Goal: Information Seeking & Learning: Check status

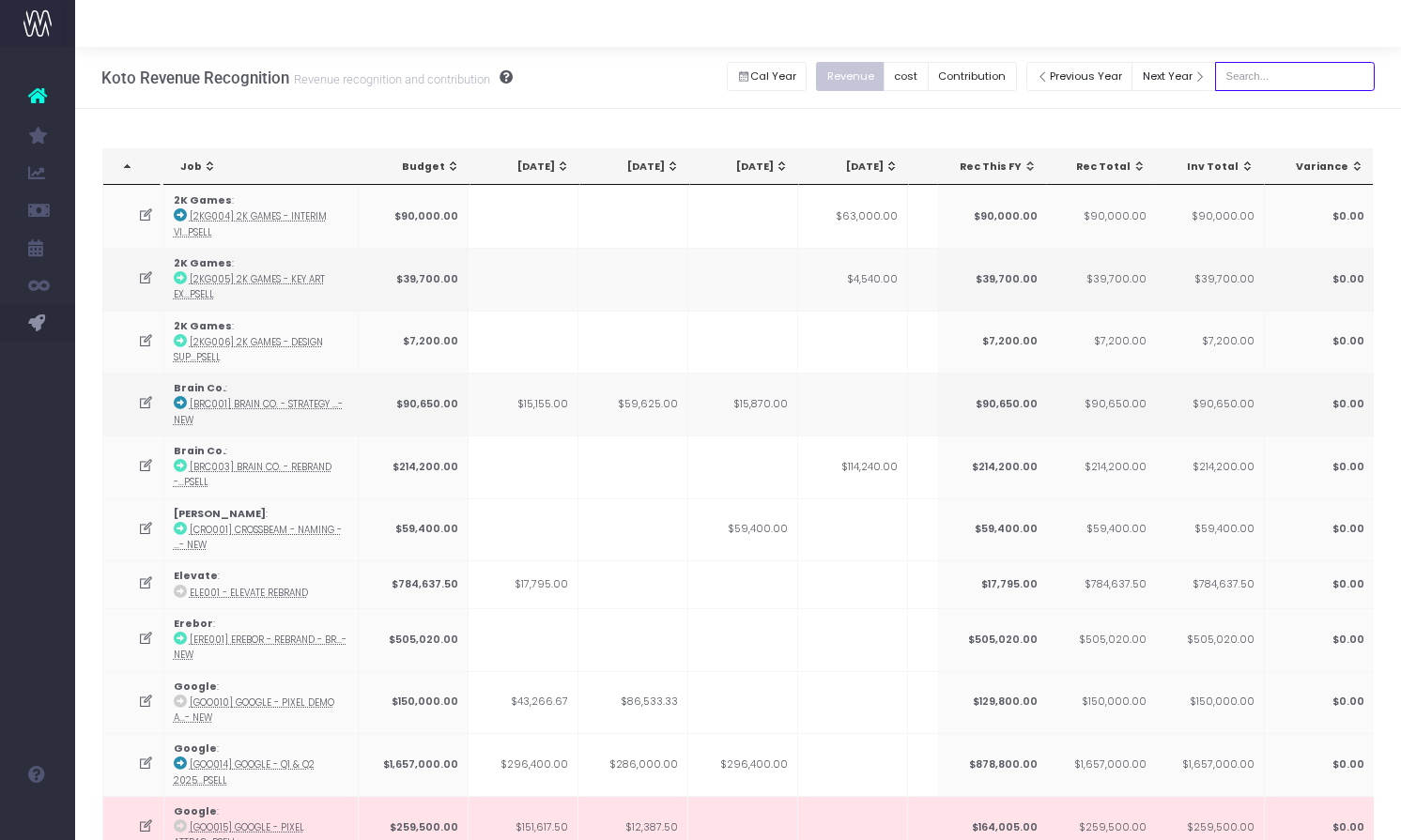
click at [1290, 64] on input "text" at bounding box center [1295, 77] width 160 height 29
type input "darragh"
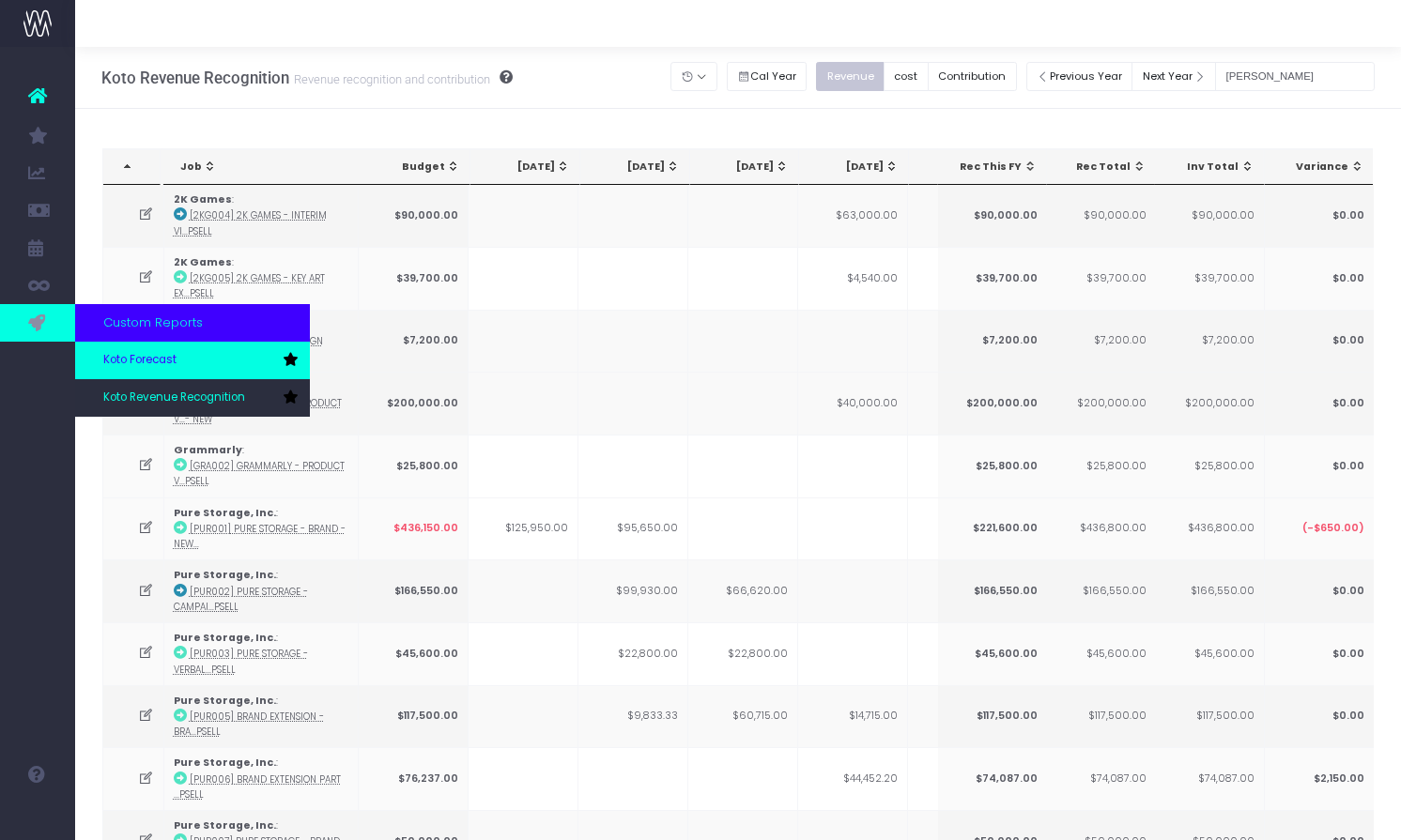
click at [181, 363] on link "Koto Forecast" at bounding box center [192, 361] width 235 height 38
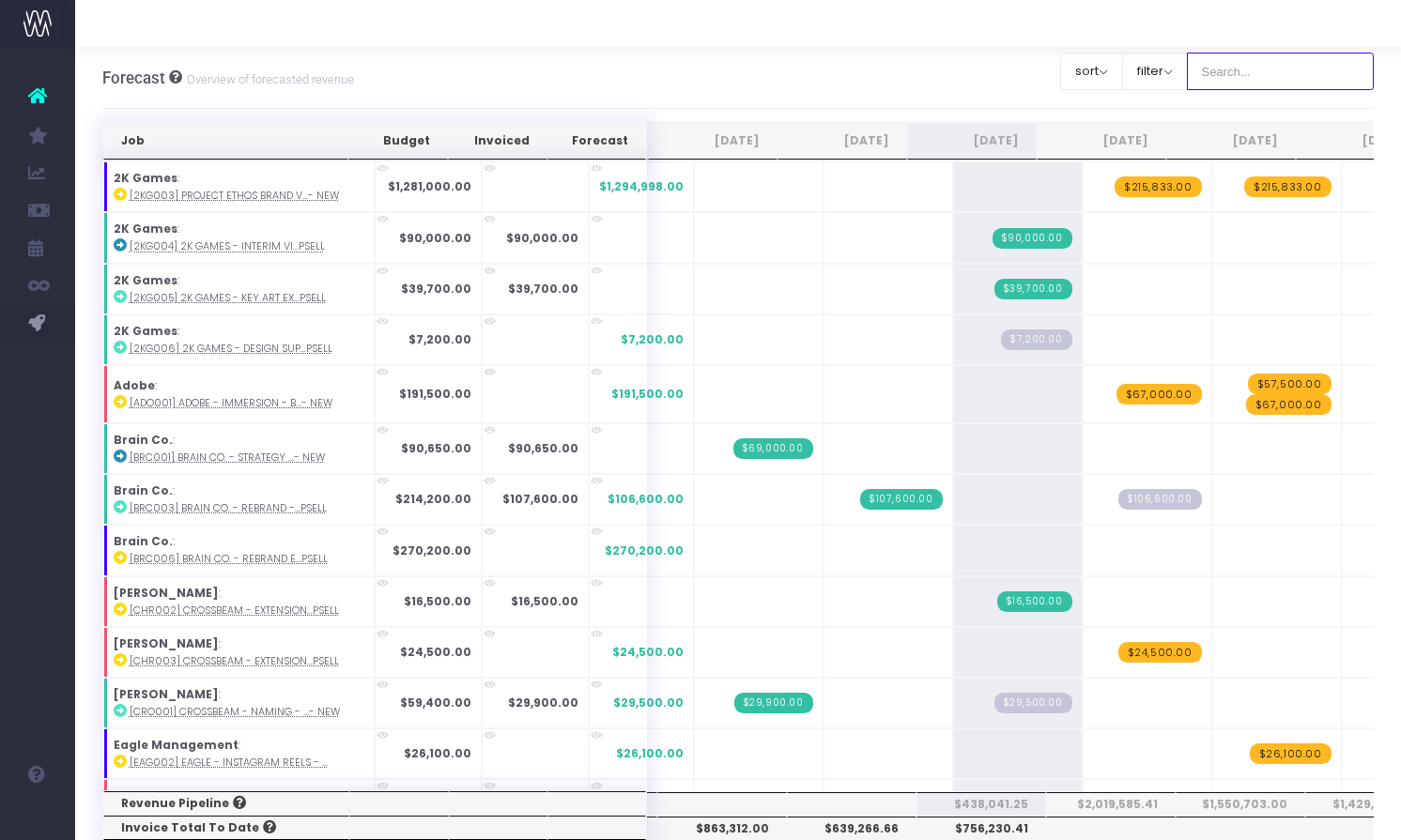
click at [1239, 57] on input "text" at bounding box center [1281, 71] width 188 height 38
type input "darragh"
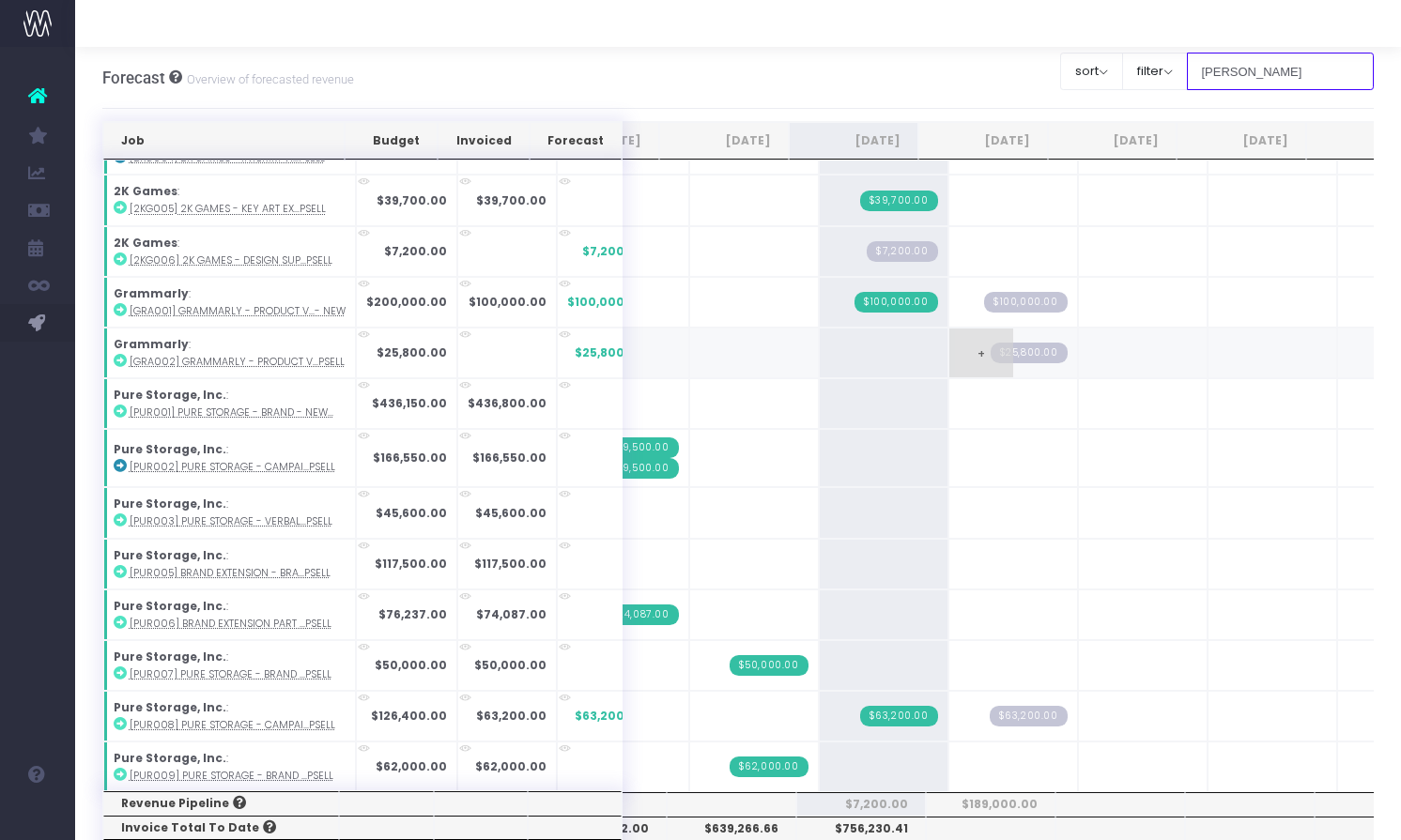
scroll to position [38, 95]
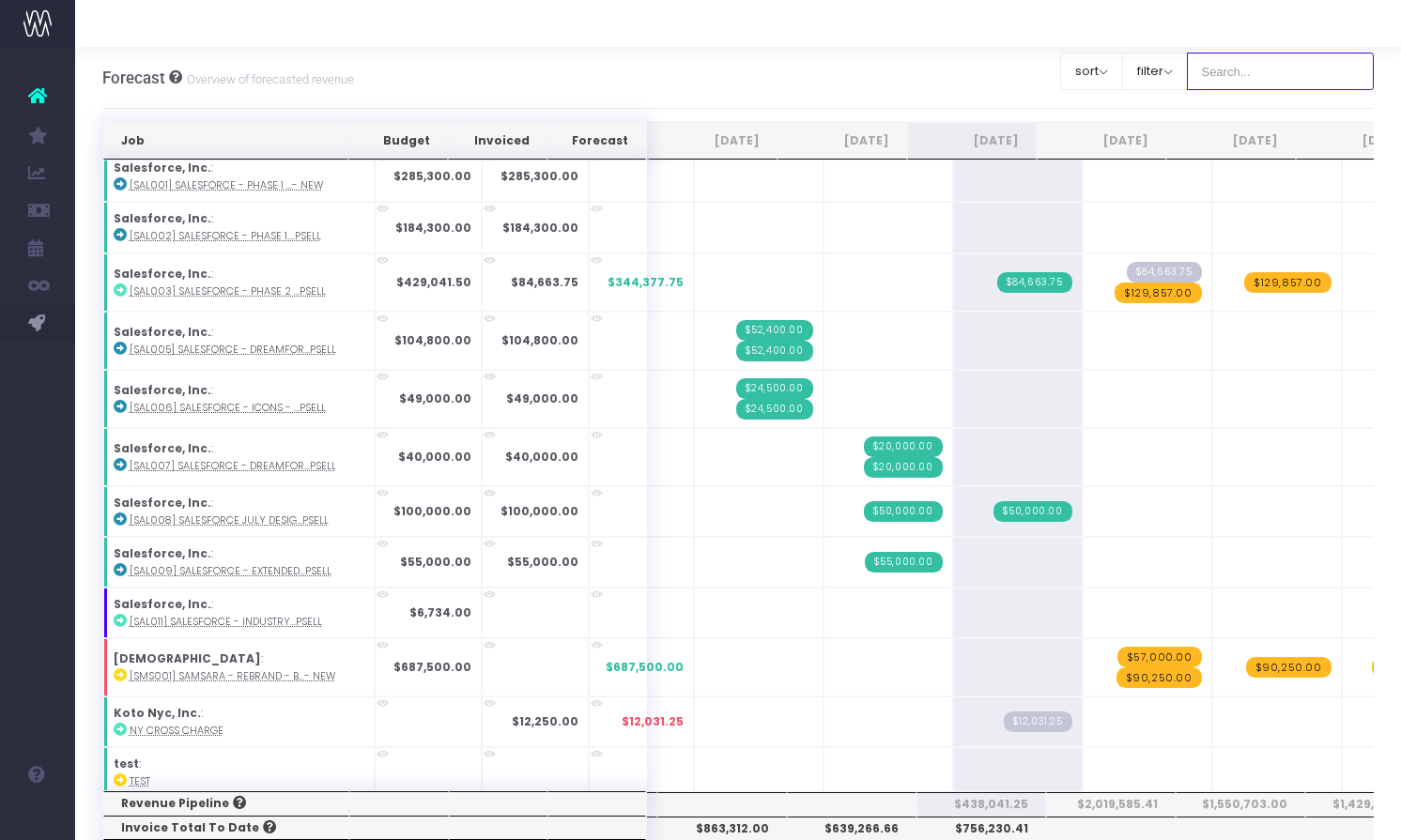
click at [1257, 67] on input "text" at bounding box center [1281, 71] width 188 height 38
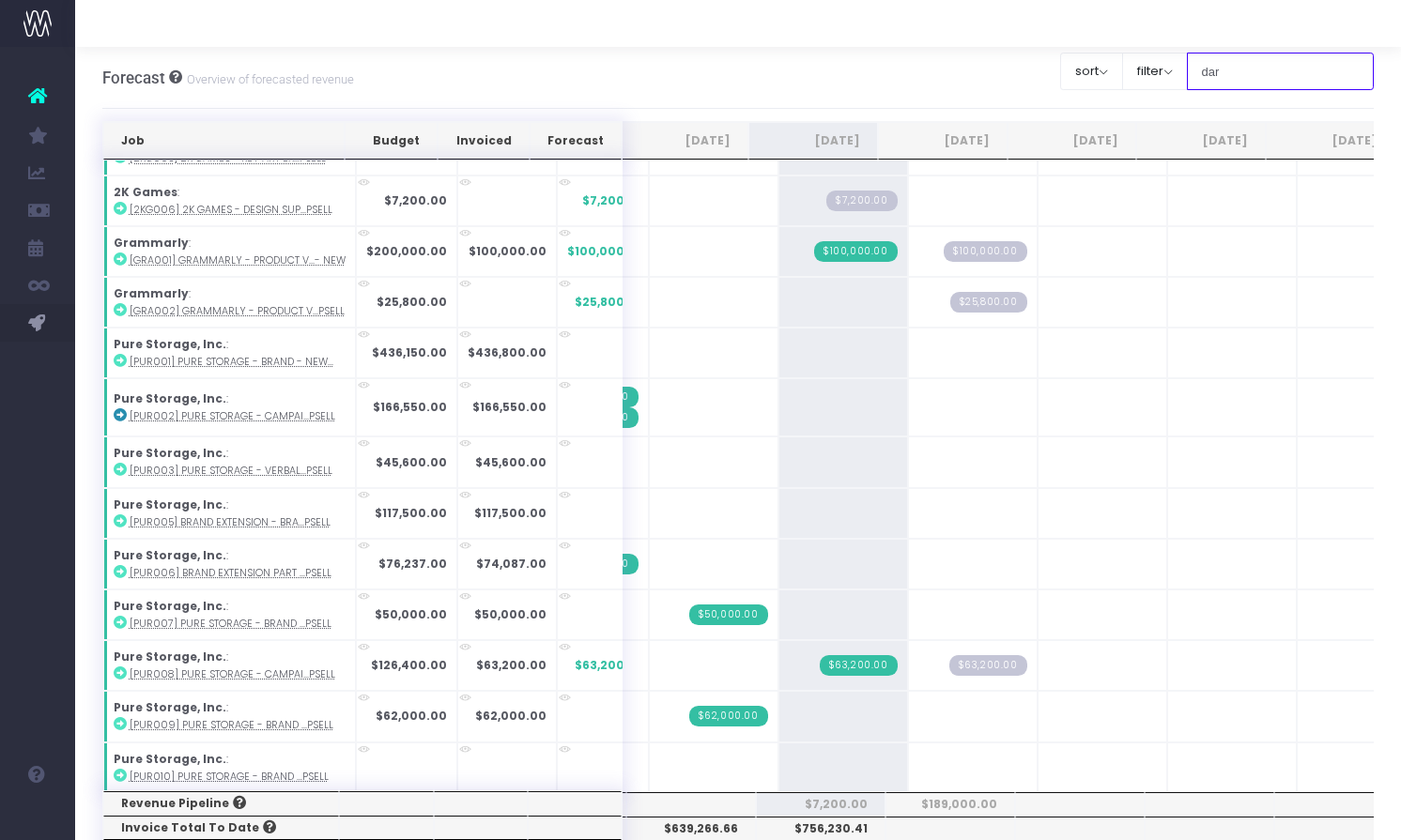
type input "dar"
click at [919, 757] on span "+" at bounding box center [941, 769] width 64 height 49
click at [909, 765] on span "+" at bounding box center [941, 769] width 64 height 49
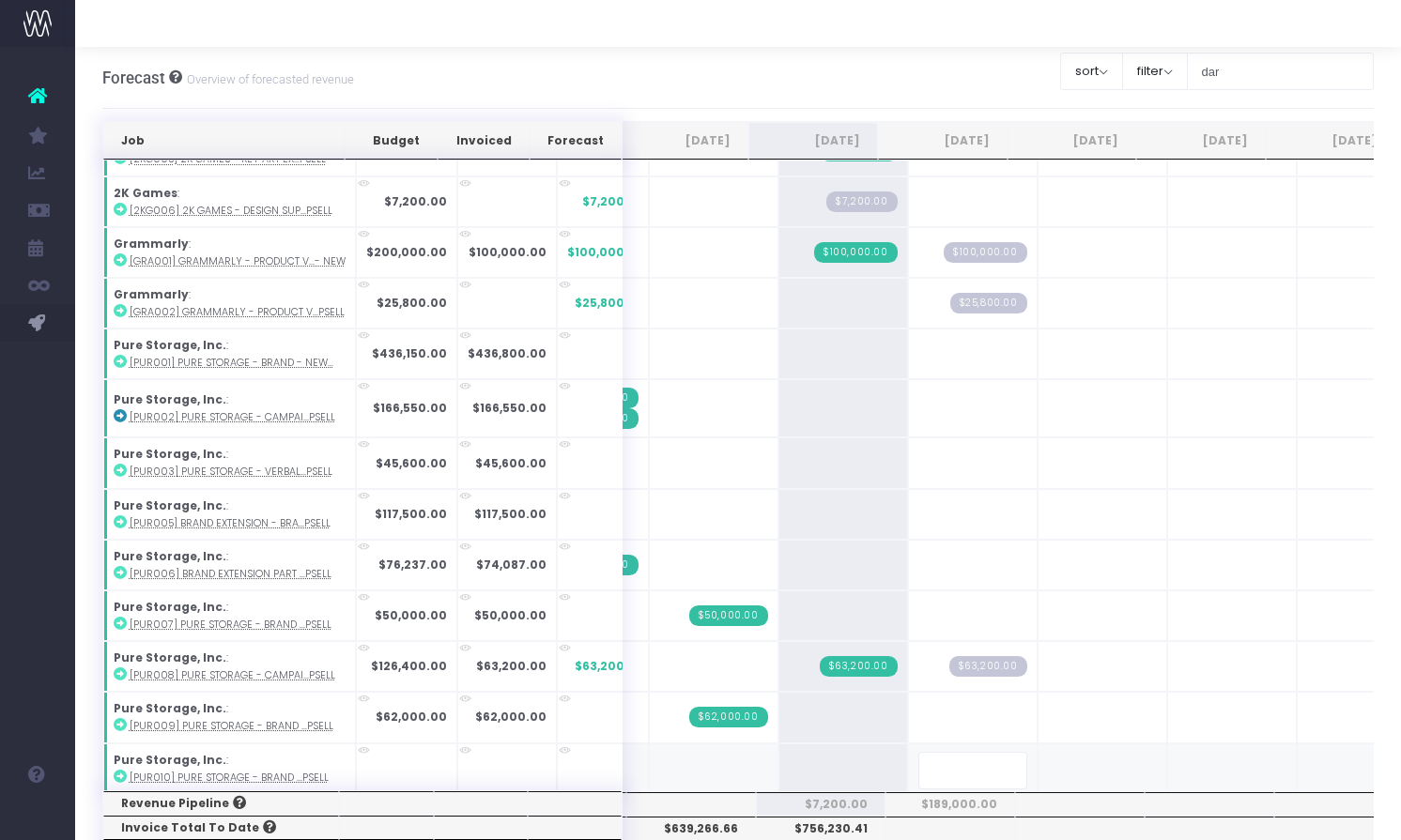
type input "84875"
click at [1038, 765] on span "+" at bounding box center [1070, 769] width 64 height 49
drag, startPoint x: 1093, startPoint y: 772, endPoint x: 980, endPoint y: 763, distance: 113.4
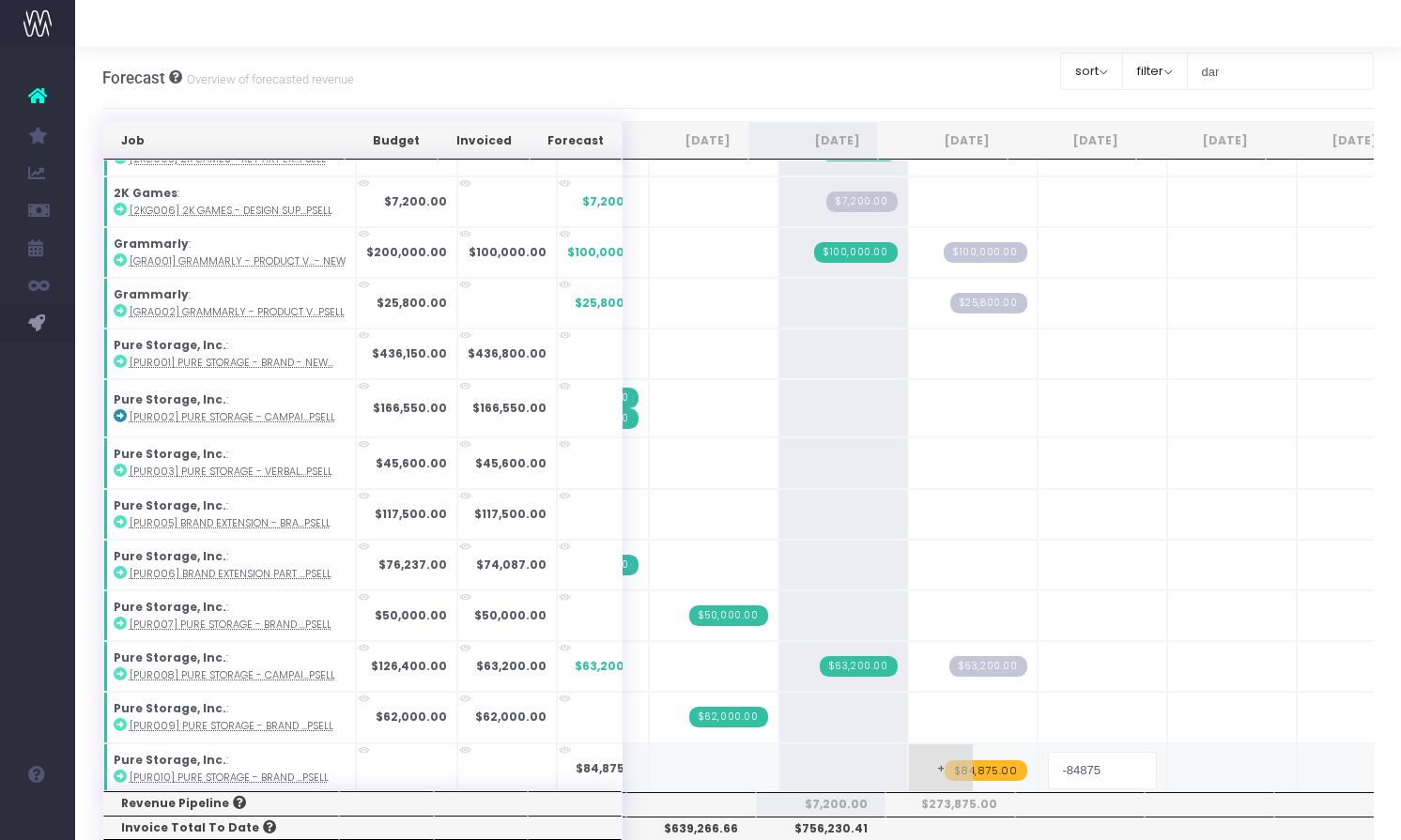
click at [983, 765] on tr "Pure Storage, Inc. : [PUR010] Pure Storage - Brand ...psell $84,875.00 + + $84,…" at bounding box center [1149, 771] width 2366 height 55
click at [1048, 767] on input "-84875" at bounding box center [1103, 771] width 109 height 38
type input "84875"
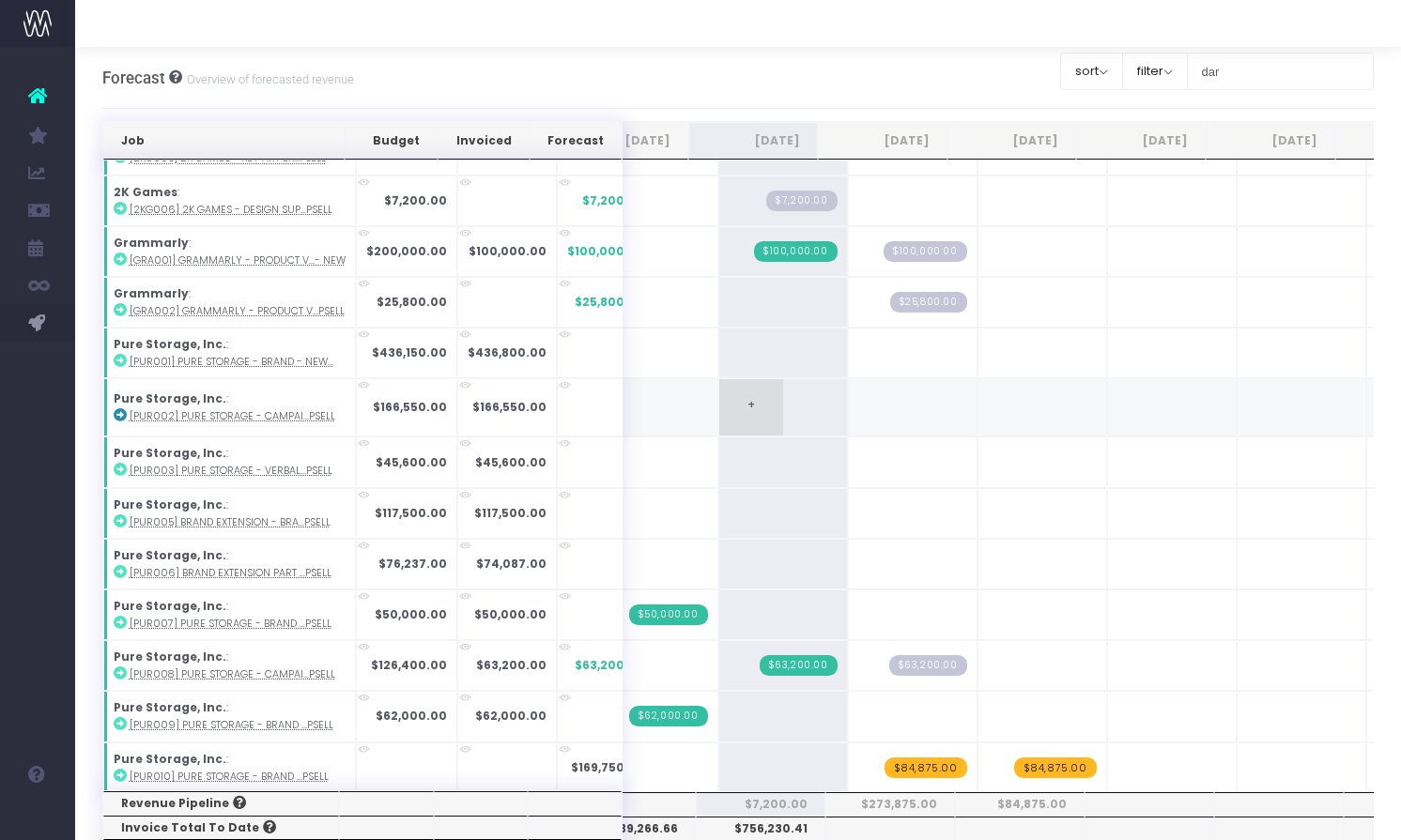
scroll to position [89, 168]
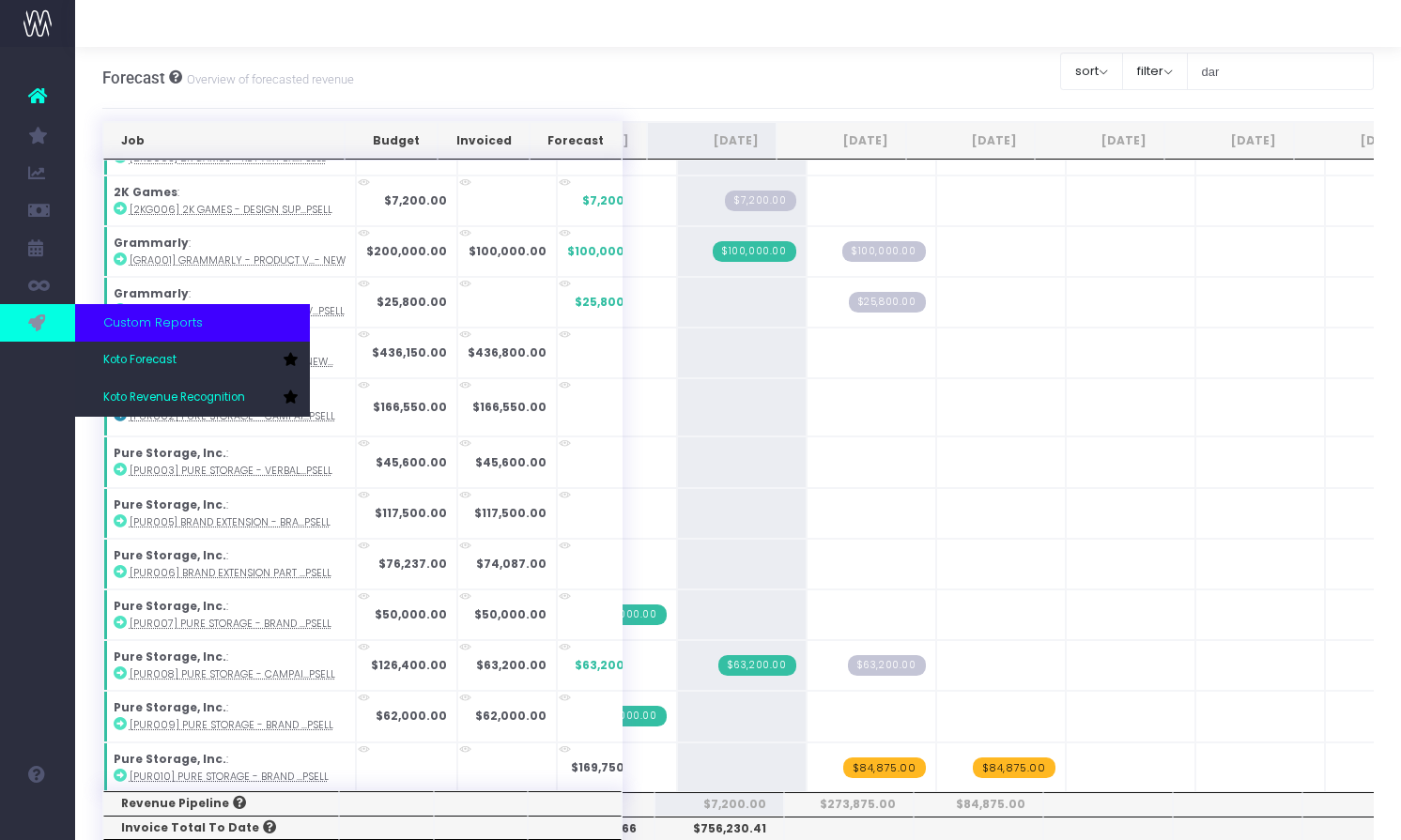
click at [34, 325] on icon at bounding box center [37, 323] width 19 height 20
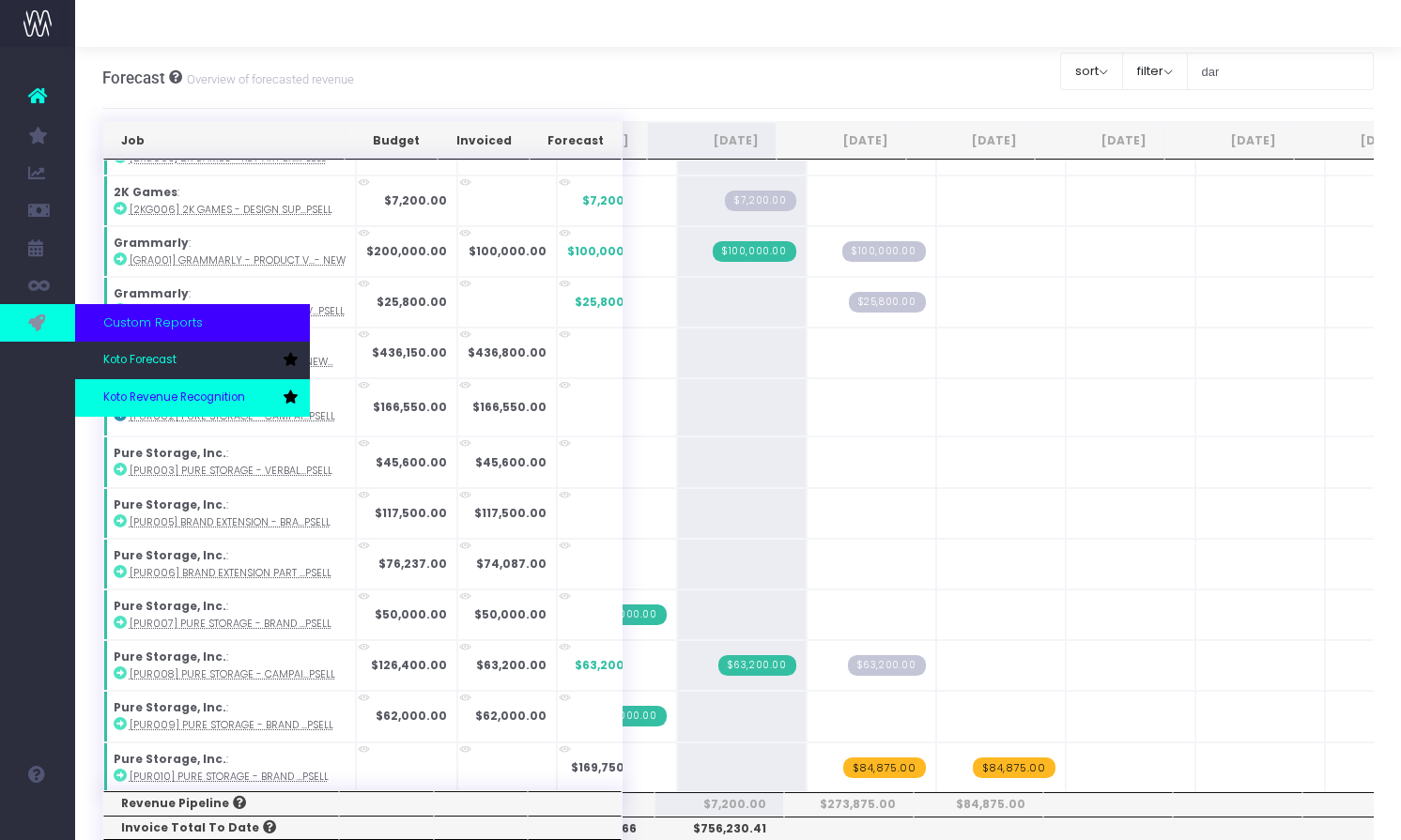
click at [130, 394] on span "Koto Revenue Recognition" at bounding box center [174, 398] width 141 height 17
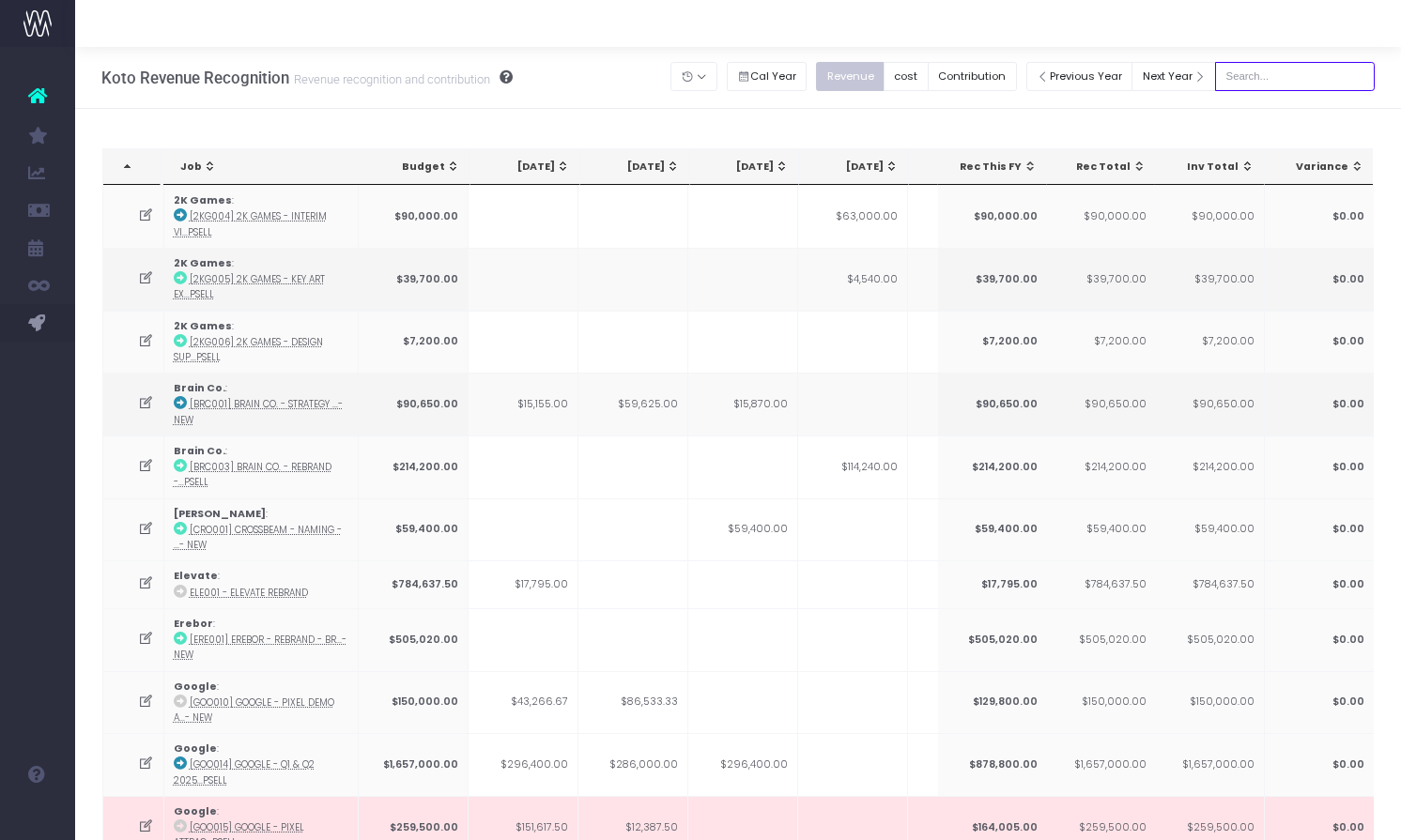
click at [1305, 72] on input "text" at bounding box center [1295, 77] width 160 height 29
type input "darragh"
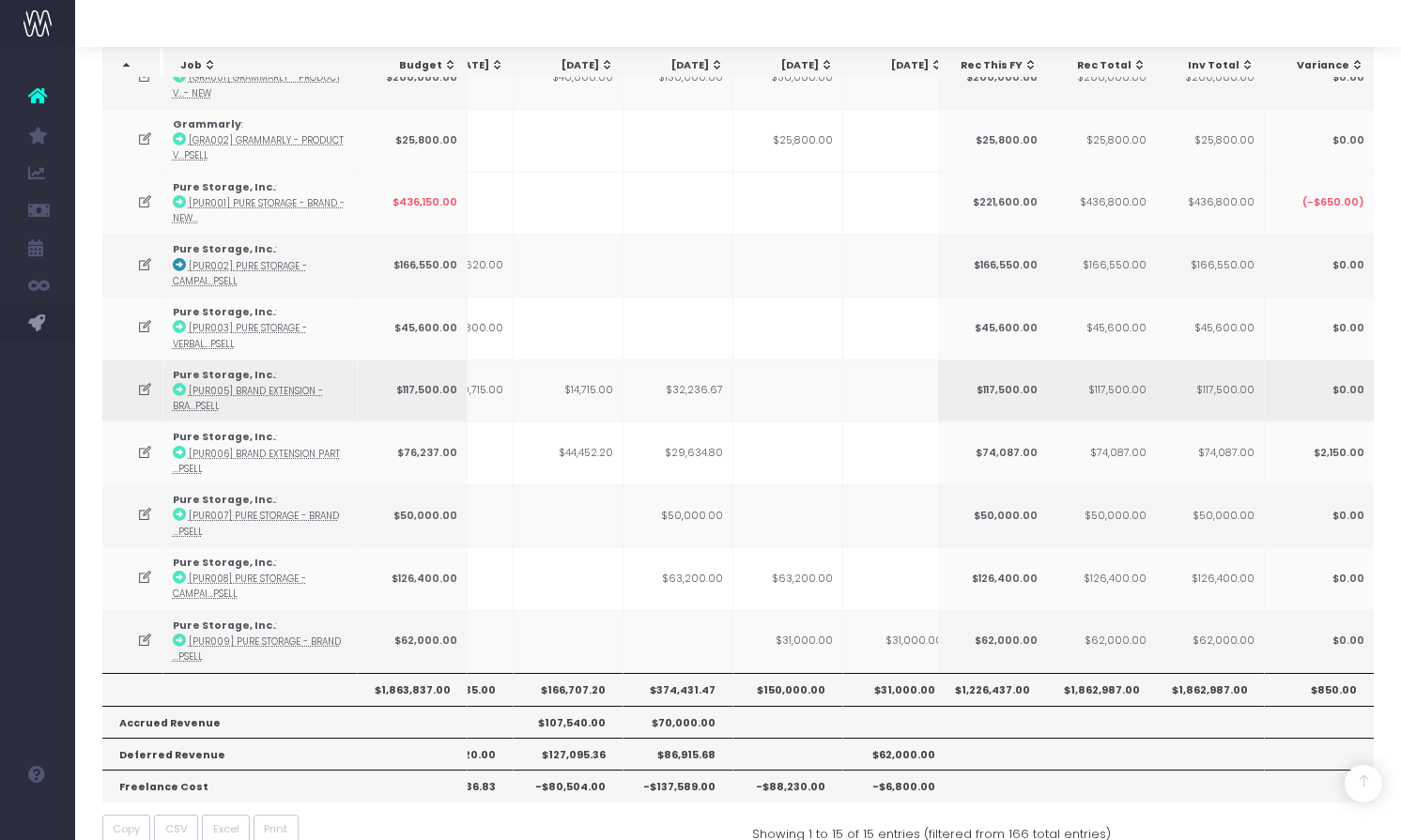
scroll to position [325, 0]
click at [696, 381] on td "$32,236.67" at bounding box center [679, 392] width 110 height 63
copy td "$32,236.67"
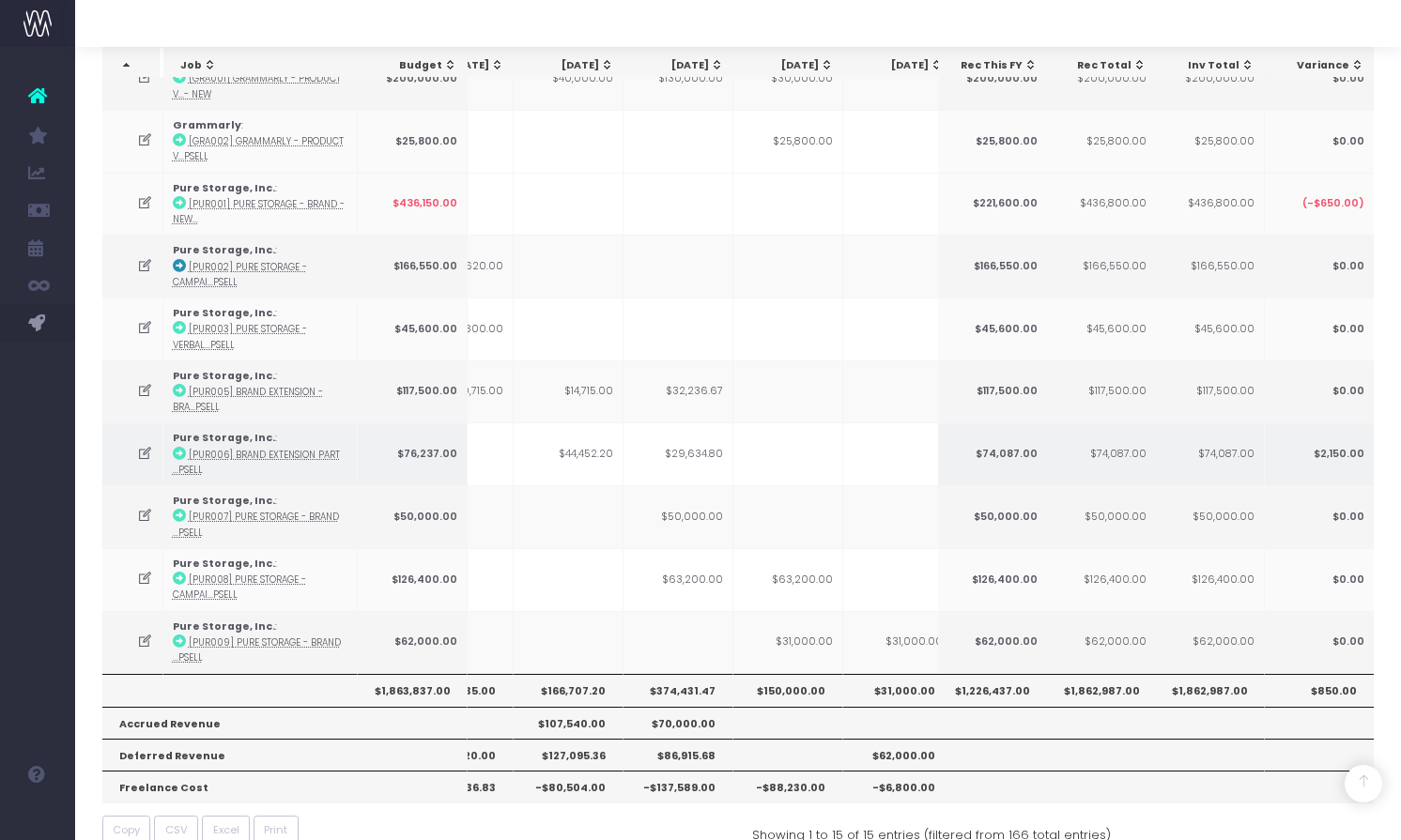
click at [694, 454] on td "$29,634.80" at bounding box center [679, 453] width 110 height 63
copy td "$29,634.80"
